Goal: Connect with others: Establish contact or relationships with other users

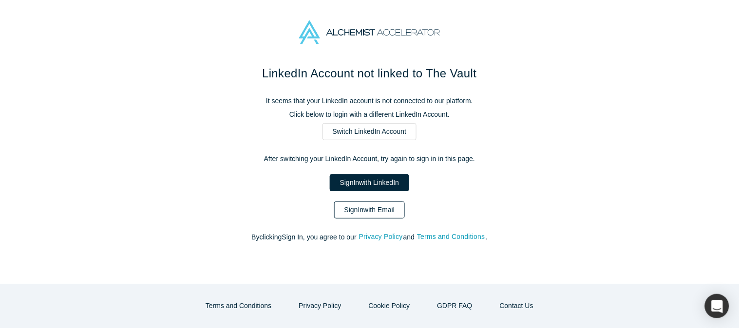
click at [388, 213] on link "Sign In with Email" at bounding box center [369, 210] width 71 height 17
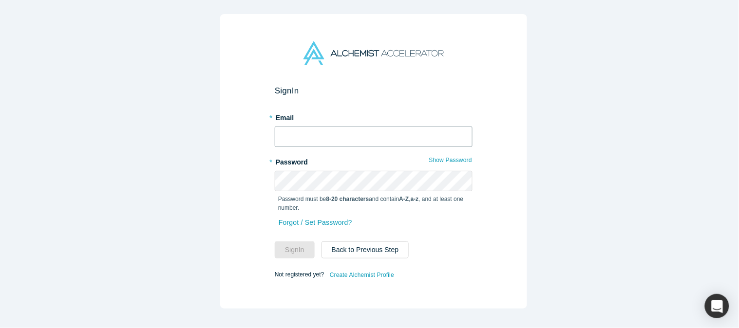
type input "[EMAIL_ADDRESS][DOMAIN_NAME]"
click at [293, 245] on button "Sign In" at bounding box center [295, 250] width 40 height 17
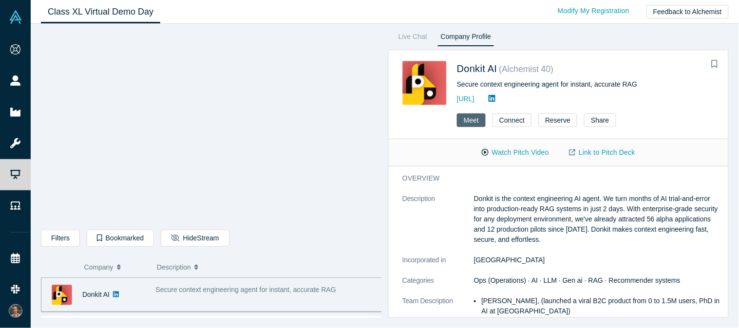
click at [469, 119] on button "Meet" at bounding box center [471, 120] width 29 height 14
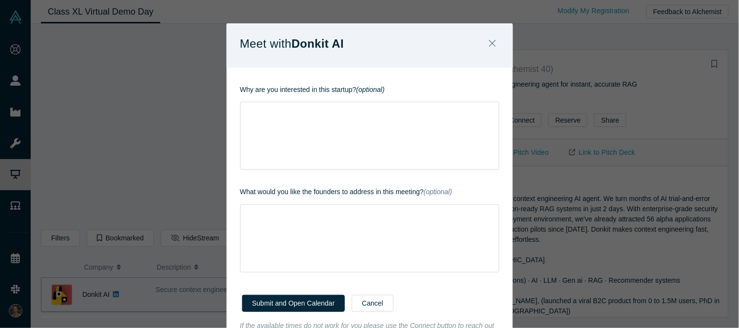
click at [469, 119] on div "rdw-wrapper" at bounding box center [369, 136] width 259 height 68
click at [489, 45] on icon "Close" at bounding box center [492, 43] width 7 height 11
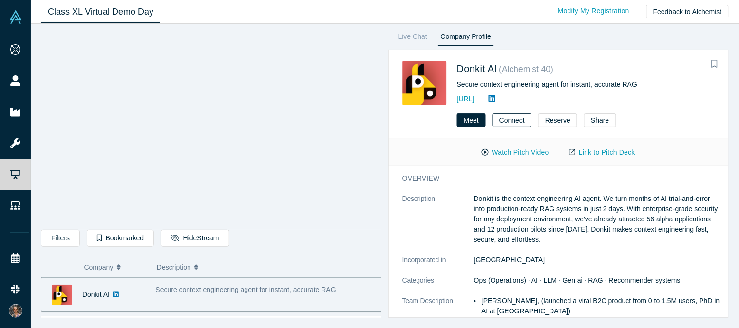
click at [508, 119] on button "Connect" at bounding box center [511, 120] width 39 height 14
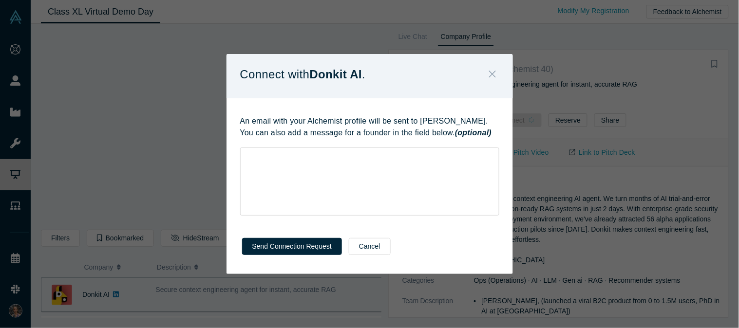
click at [494, 79] on icon "Close" at bounding box center [492, 74] width 7 height 11
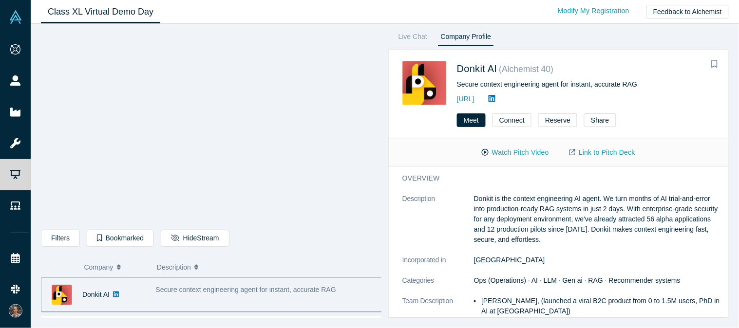
click at [414, 197] on dt "Description" at bounding box center [438, 224] width 72 height 61
click at [427, 179] on h3 "overview" at bounding box center [555, 178] width 307 height 10
click at [338, 245] on div "Filters AI Artificial Intelligence AI (Artificial Intelligence) B2B SaaS Data A…" at bounding box center [211, 240] width 340 height 20
click at [412, 40] on link "Live Chat" at bounding box center [413, 39] width 36 height 16
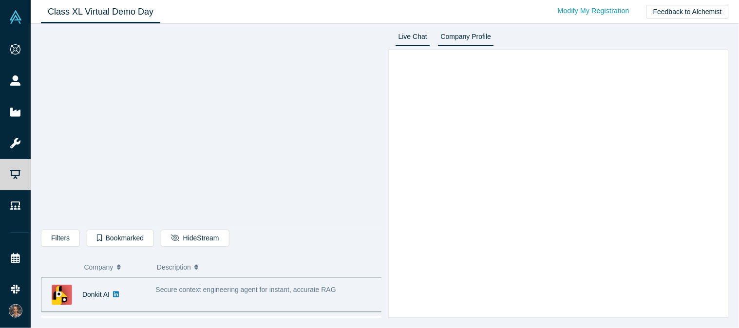
click at [483, 38] on link "Company Profile" at bounding box center [465, 39] width 57 height 16
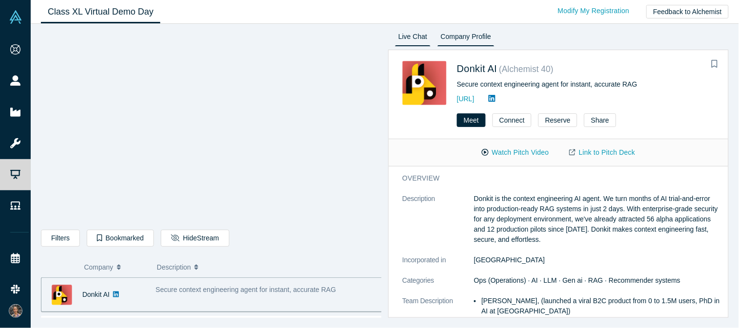
click at [414, 42] on link "Live Chat" at bounding box center [413, 39] width 36 height 16
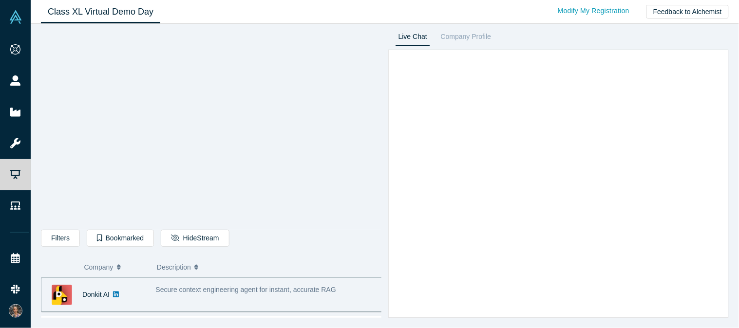
click at [93, 273] on span "Company" at bounding box center [98, 267] width 29 height 20
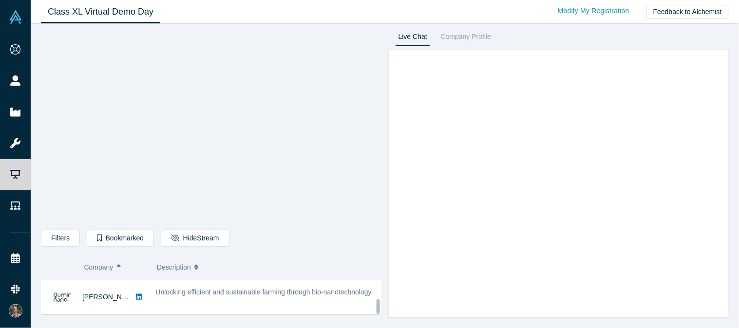
scroll to position [760, 0]
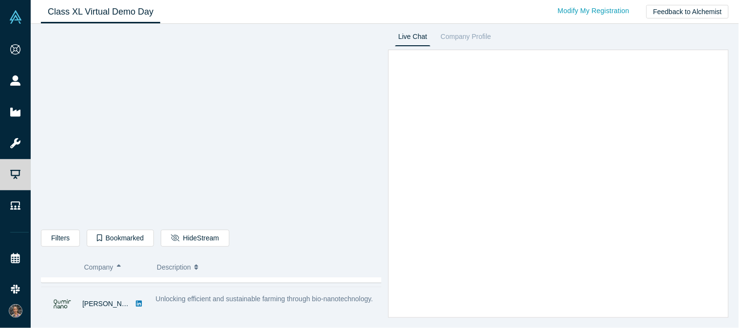
click at [197, 303] on span "Unlocking efficient and sustainable farming through bio-nanotechnology." at bounding box center [264, 299] width 217 height 8
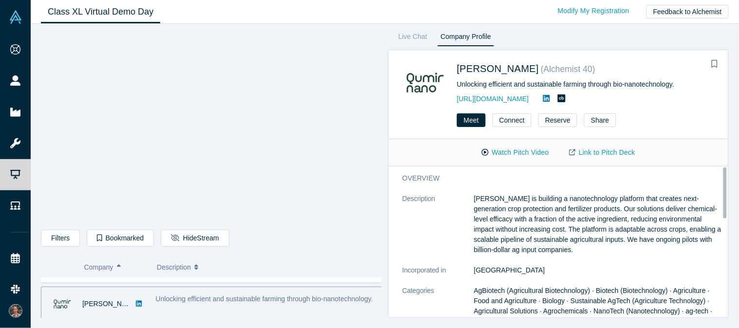
scroll to position [5, 0]
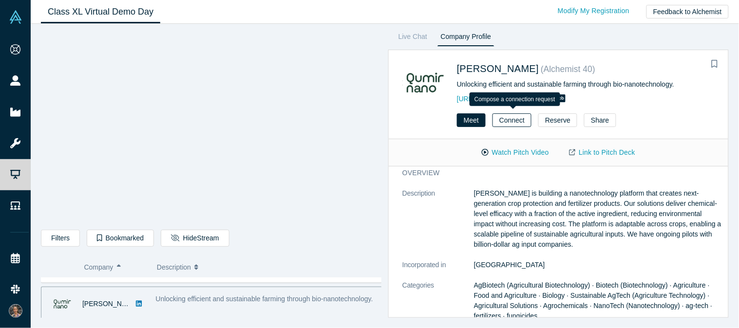
click at [514, 123] on button "Connect" at bounding box center [511, 120] width 39 height 14
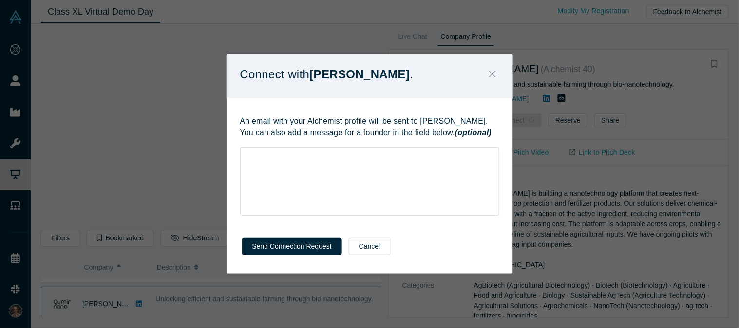
click at [495, 71] on icon "Close" at bounding box center [492, 74] width 7 height 11
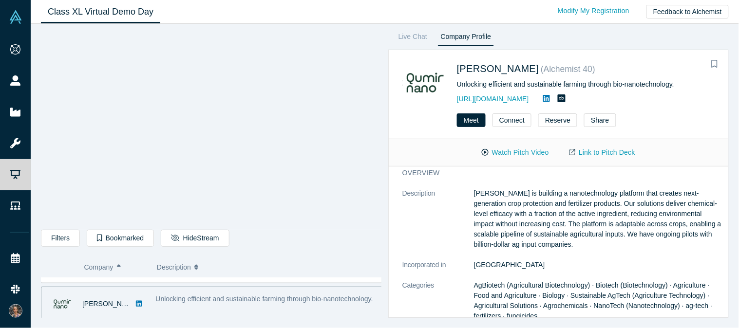
click at [347, 230] on div "Filters AI Artificial Intelligence AI (Artificial Intelligence) B2B SaaS Data A…" at bounding box center [211, 240] width 340 height 20
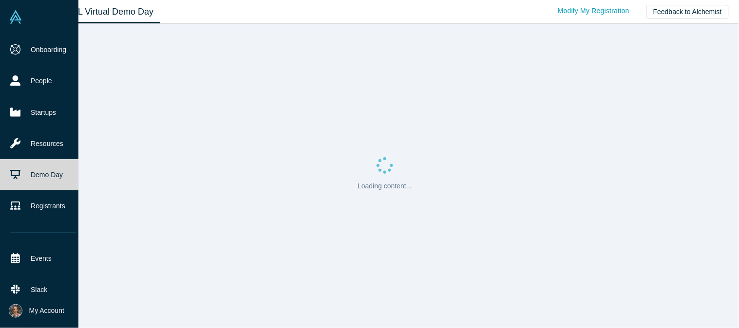
click at [14, 174] on icon at bounding box center [15, 174] width 10 height 9
click at [36, 166] on link "Demo Day" at bounding box center [43, 174] width 87 height 31
